Goal: Transaction & Acquisition: Purchase product/service

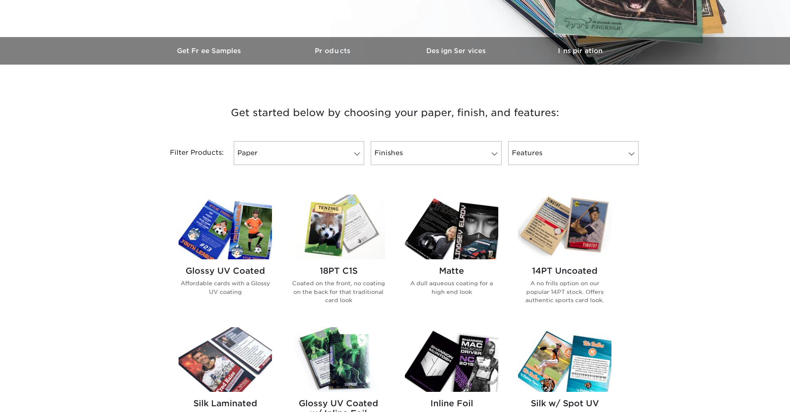
scroll to position [263, 0]
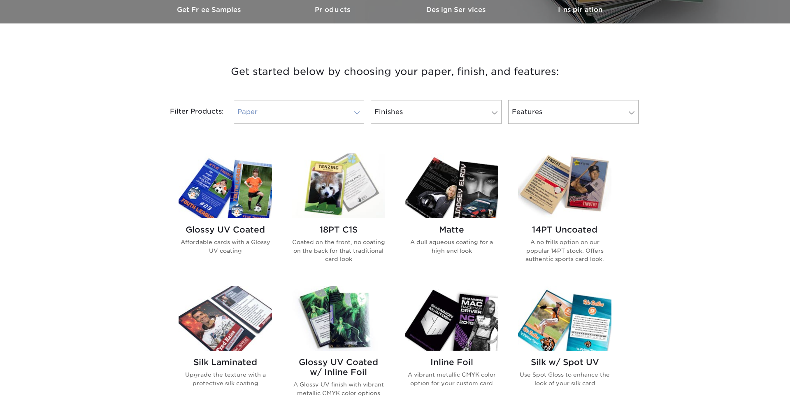
click at [333, 118] on link "Paper" at bounding box center [299, 112] width 130 height 24
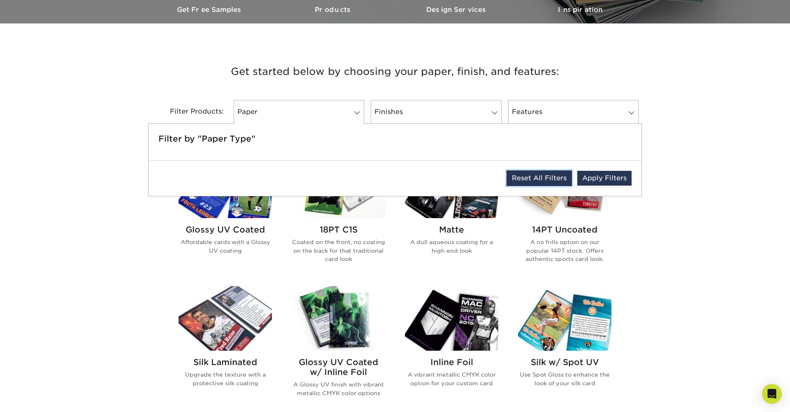
click at [533, 178] on link "Reset All Filters" at bounding box center [539, 178] width 65 height 16
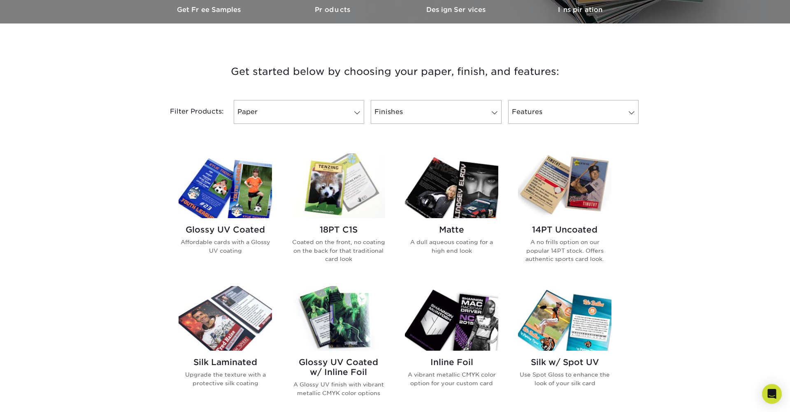
click at [355, 123] on link "Paper 0" at bounding box center [299, 112] width 130 height 24
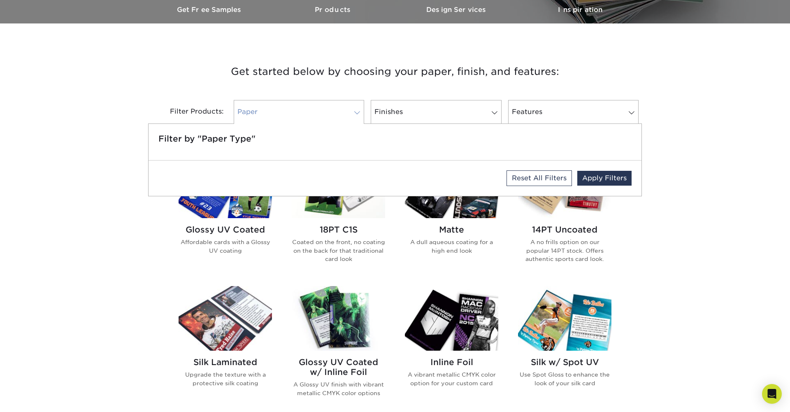
click at [352, 120] on link "Paper 0" at bounding box center [299, 112] width 130 height 24
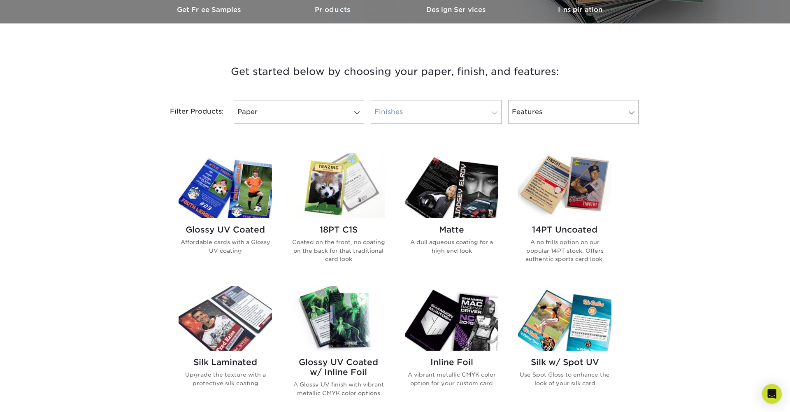
click at [454, 120] on link "Finishes 0" at bounding box center [436, 112] width 130 height 24
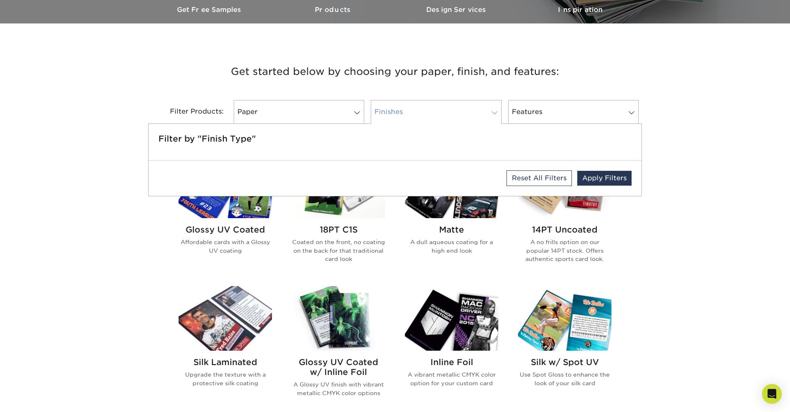
click at [454, 120] on link "Finishes 0" at bounding box center [436, 112] width 130 height 24
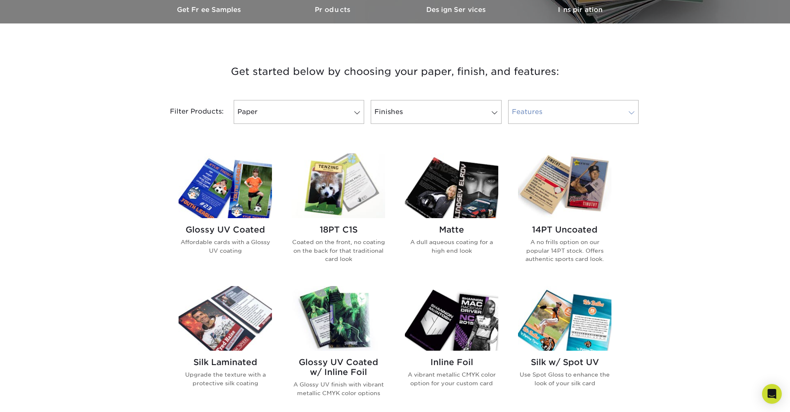
click at [619, 107] on link "Features 0" at bounding box center [573, 112] width 130 height 24
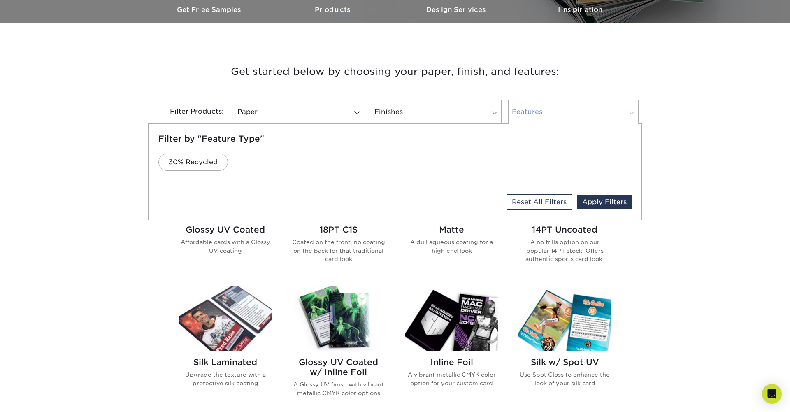
click at [619, 107] on link "Features 0" at bounding box center [573, 112] width 130 height 24
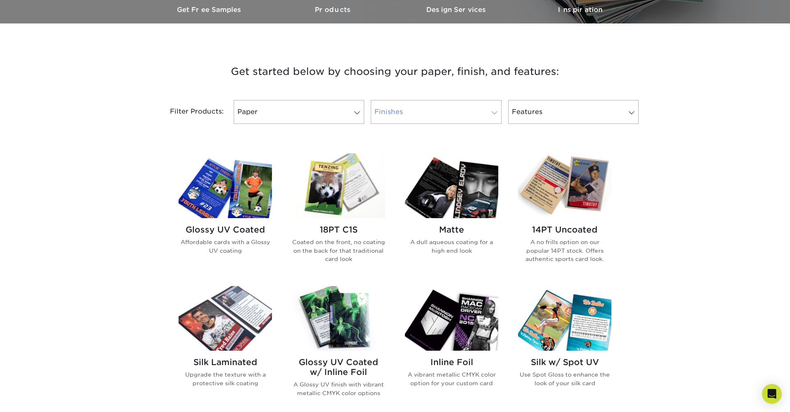
click at [463, 103] on link "Finishes 0" at bounding box center [436, 112] width 130 height 24
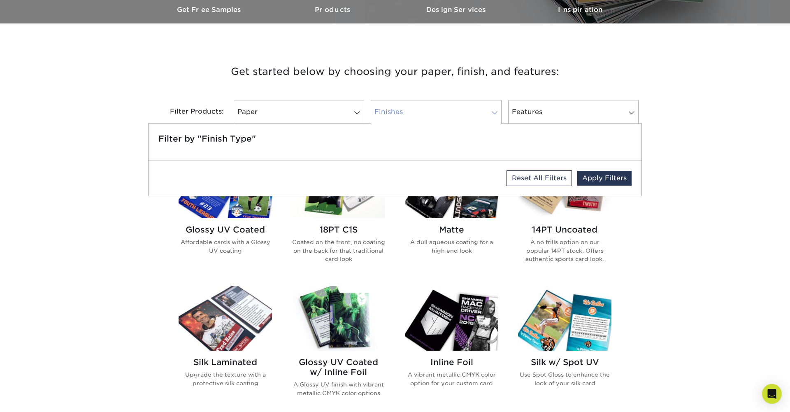
click at [461, 104] on link "Finishes 0" at bounding box center [436, 112] width 130 height 24
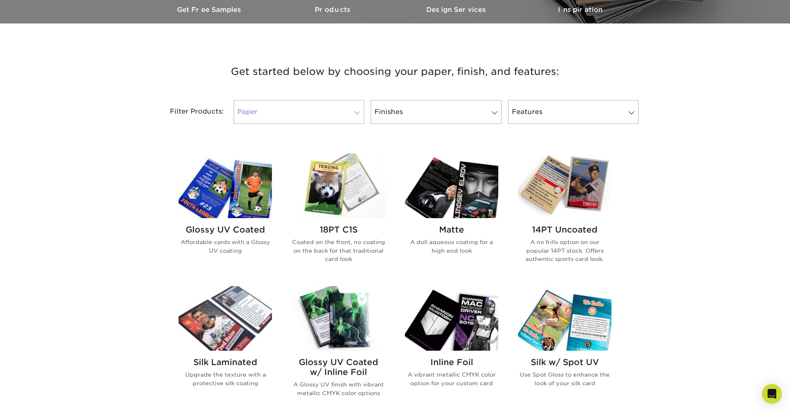
click at [323, 105] on link "Paper 0" at bounding box center [299, 112] width 130 height 24
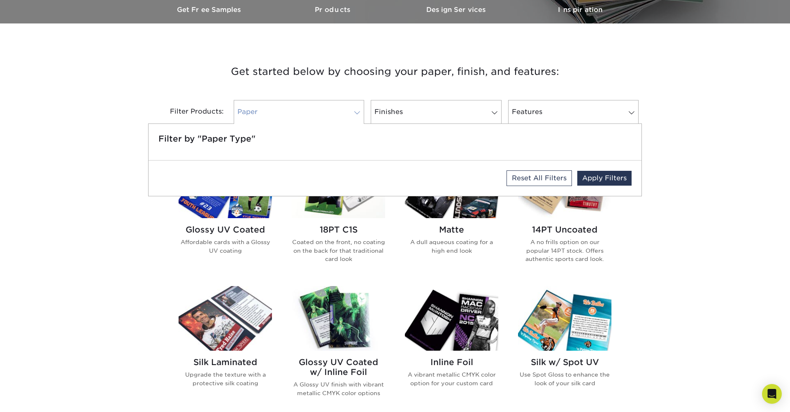
click at [323, 105] on link "Paper 0" at bounding box center [299, 112] width 130 height 24
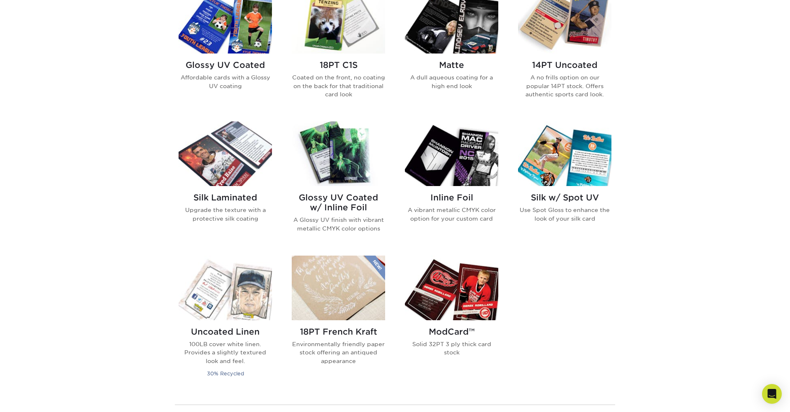
scroll to position [442, 0]
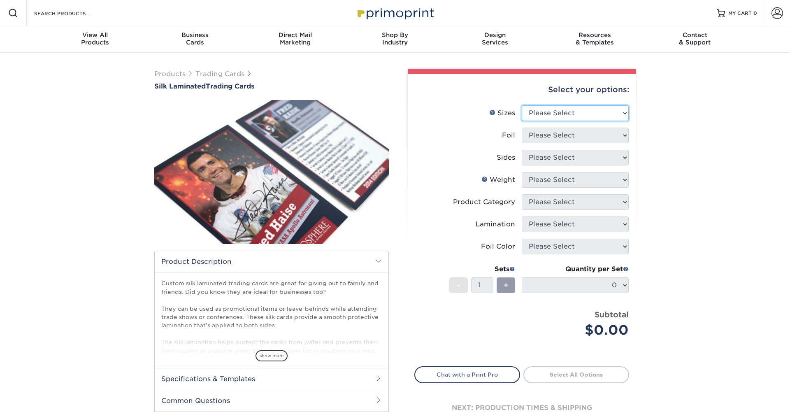
click at [582, 111] on select "Please Select 2.5" x 3.5"" at bounding box center [575, 113] width 107 height 16
select select "2.50x3.50"
click at [522, 105] on select "Please Select 2.5" x 3.5"" at bounding box center [575, 113] width 107 height 16
click at [590, 140] on select "Please Select No Yes" at bounding box center [575, 136] width 107 height 16
select select "1"
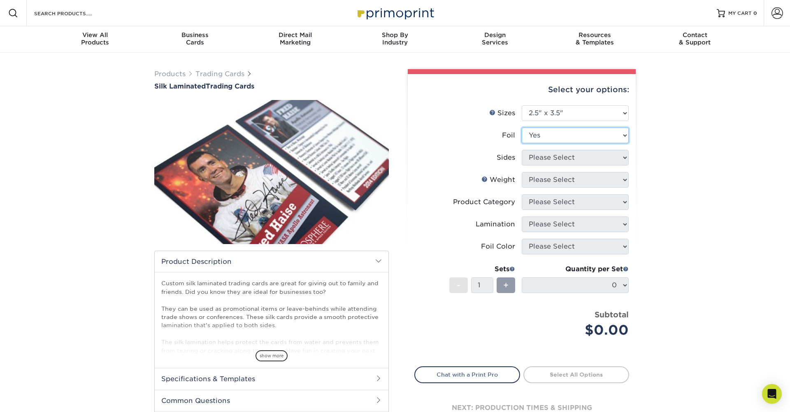
click at [522, 128] on select "Please Select No Yes" at bounding box center [575, 136] width 107 height 16
click at [592, 162] on select "Please Select Print Both Sides - Foil Both Sides Print Both Sides - Foil Front …" at bounding box center [575, 158] width 107 height 16
select select "34527644-b4fd-4ffb-9092-1318eefcd9d9"
click at [522, 150] on select "Please Select Print Both Sides - Foil Both Sides Print Both Sides - Foil Front …" at bounding box center [575, 158] width 107 height 16
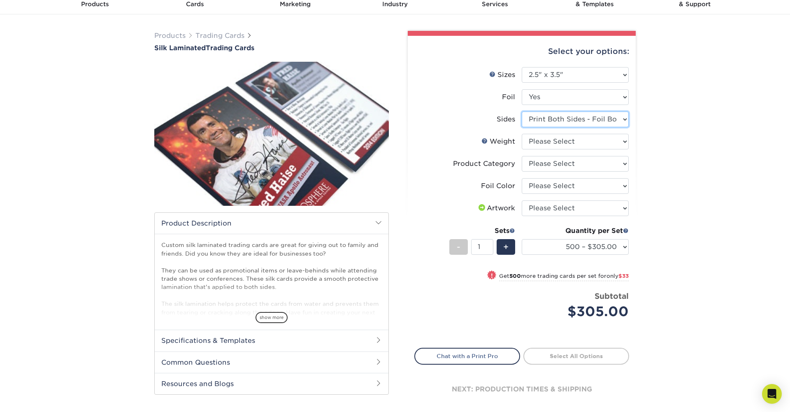
scroll to position [37, 0]
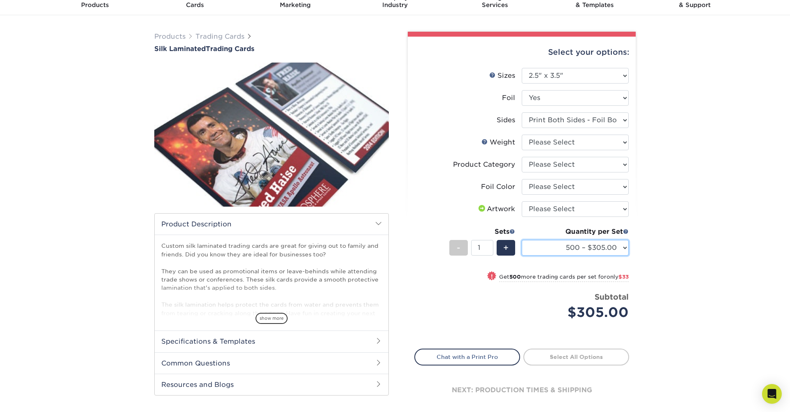
click at [576, 249] on select "500 – $305.00 1000 – $338.00 2500 – $776.00 5000 – $1449.00" at bounding box center [575, 248] width 107 height 16
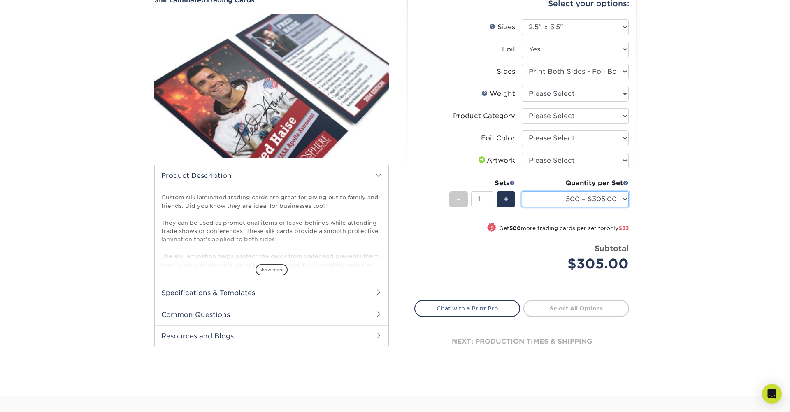
scroll to position [0, 0]
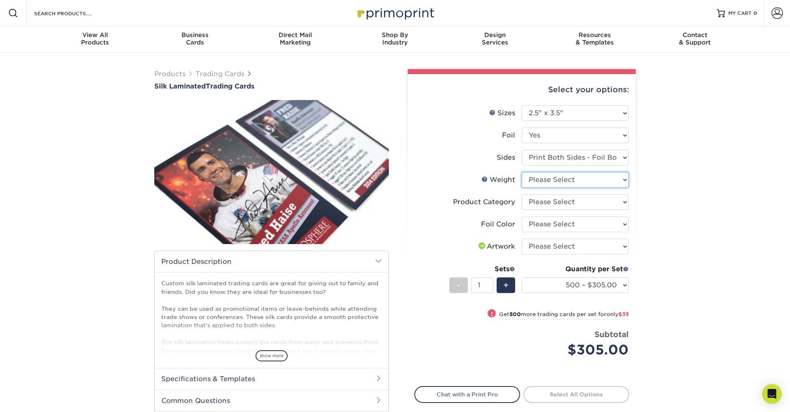
click at [589, 177] on select "Please Select 16PT" at bounding box center [575, 180] width 107 height 16
select select "16PT"
click at [522, 172] on select "Please Select 16PT" at bounding box center [575, 180] width 107 height 16
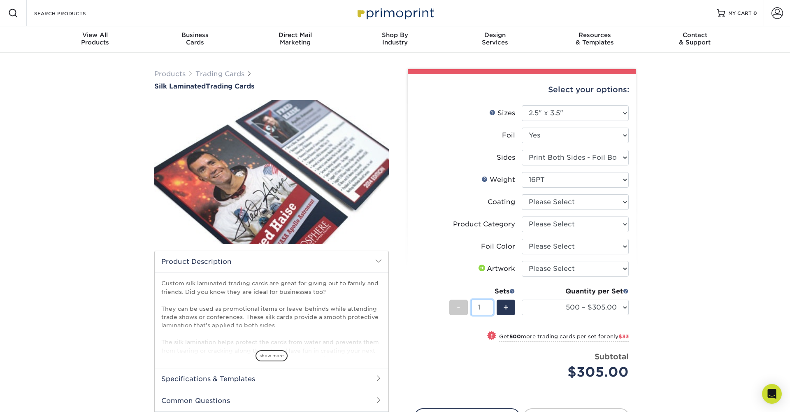
click at [481, 312] on input "1" at bounding box center [482, 308] width 22 height 16
type input "20"
